Goal: Information Seeking & Learning: Learn about a topic

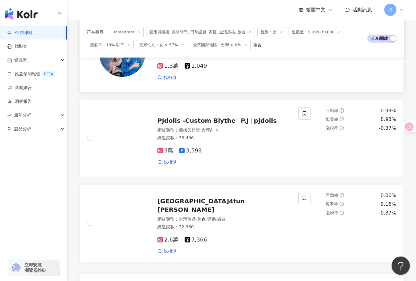
scroll to position [1059, 0]
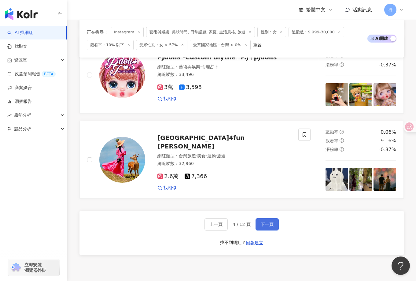
click at [263, 227] on span "下一頁" at bounding box center [267, 224] width 13 height 5
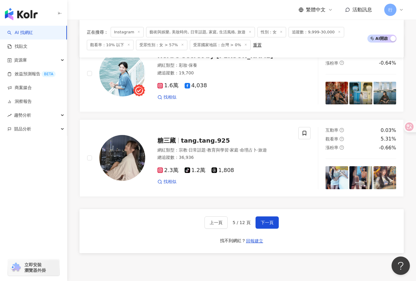
scroll to position [1126, 0]
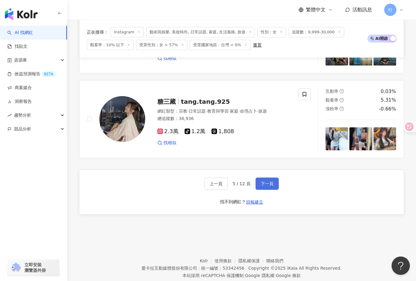
click at [273, 181] on span "下一頁" at bounding box center [267, 183] width 13 height 5
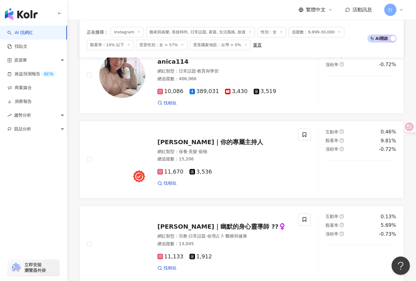
scroll to position [1120, 0]
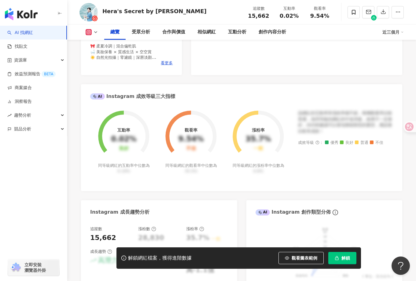
scroll to position [245, 0]
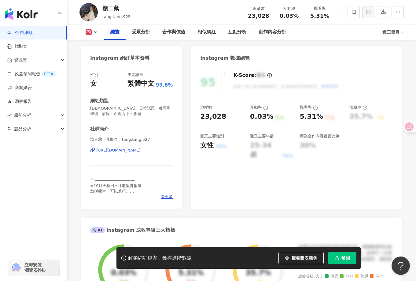
scroll to position [92, 0]
